Goal: Communication & Community: Answer question/provide support

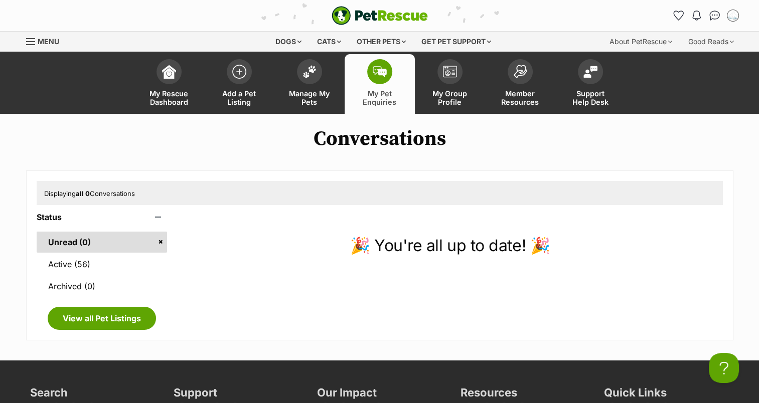
click at [311, 75] on img at bounding box center [310, 71] width 14 height 13
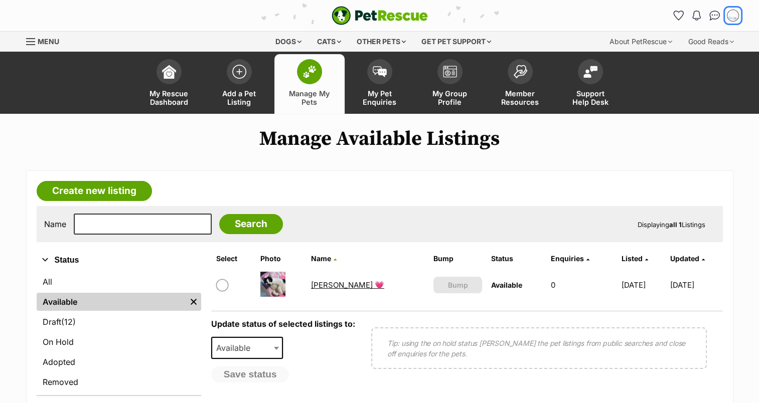
click at [727, 11] on button "My account" at bounding box center [733, 16] width 16 height 16
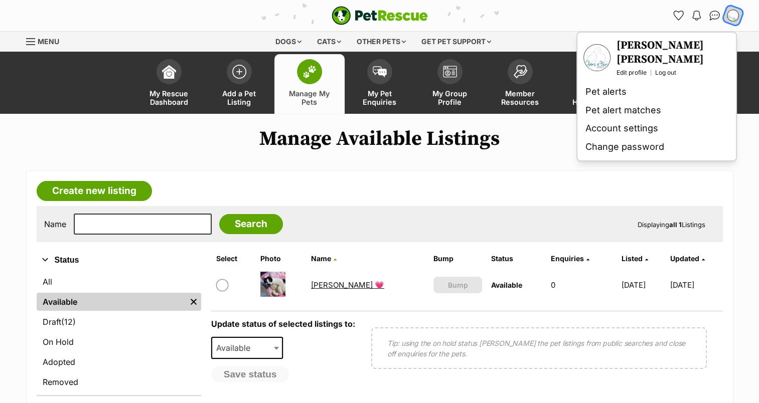
click at [666, 69] on link "Log out" at bounding box center [665, 73] width 21 height 8
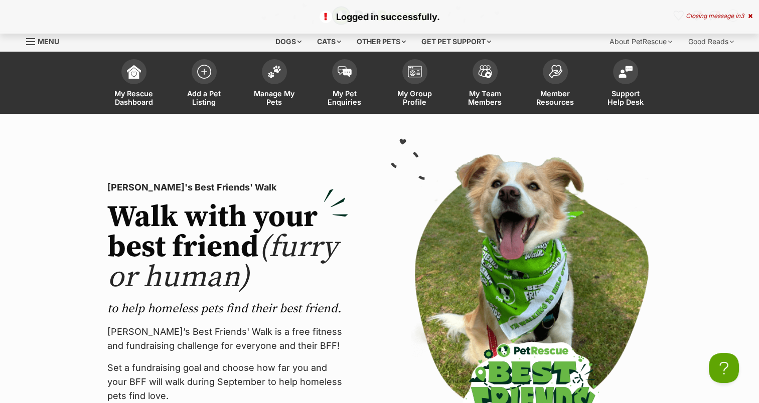
click at [749, 16] on icon at bounding box center [750, 16] width 5 height 6
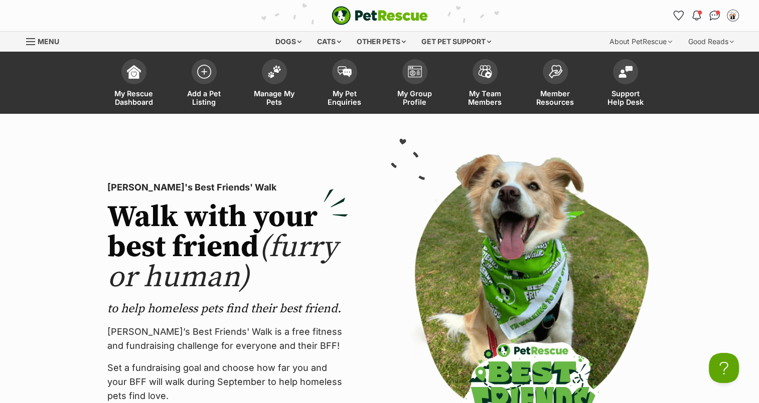
click at [357, 80] on link "My Pet Enquiries" at bounding box center [345, 84] width 70 height 60
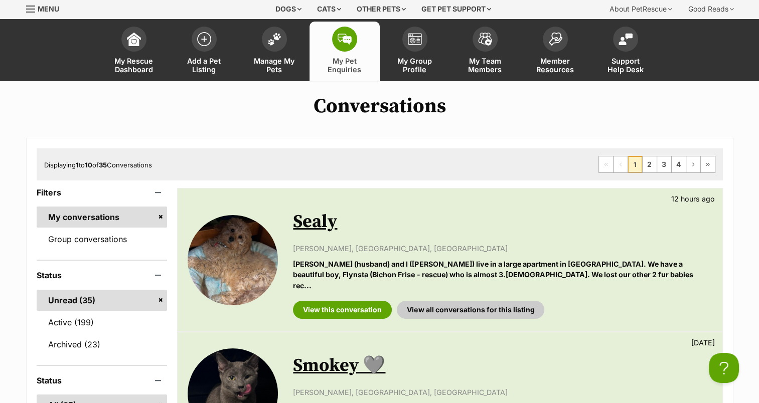
scroll to position [50, 0]
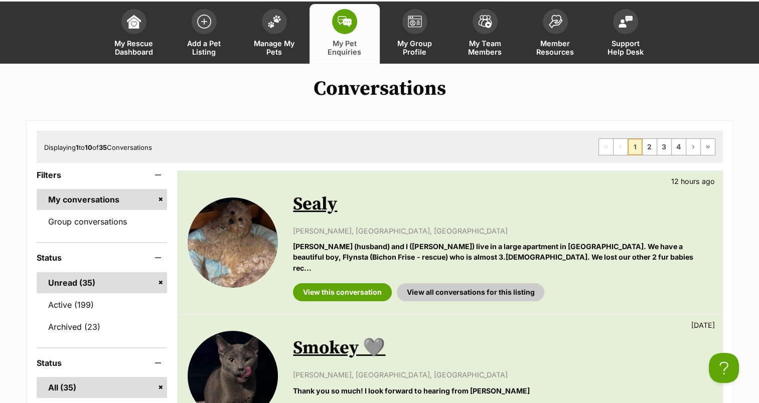
click at [320, 203] on link "Sealy" at bounding box center [315, 204] width 44 height 23
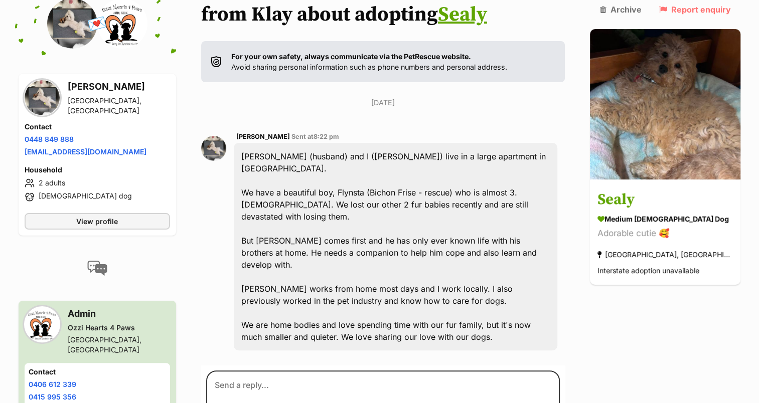
scroll to position [151, 0]
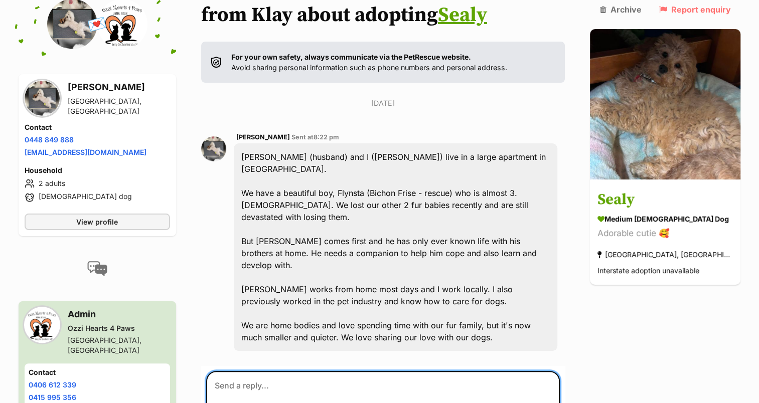
click at [401, 371] on textarea at bounding box center [383, 401] width 354 height 60
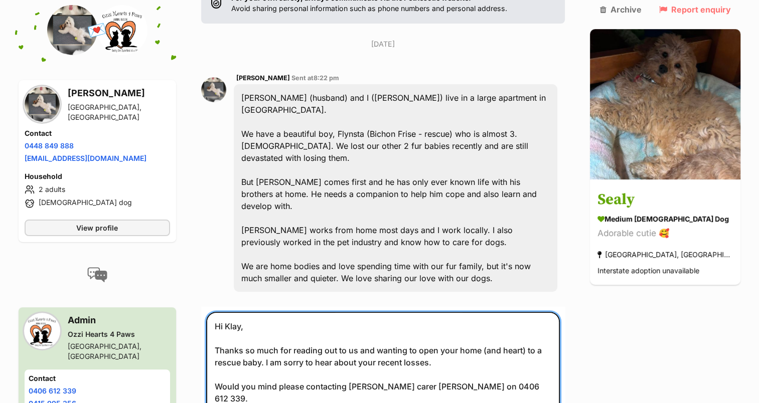
scroll to position [310, 0]
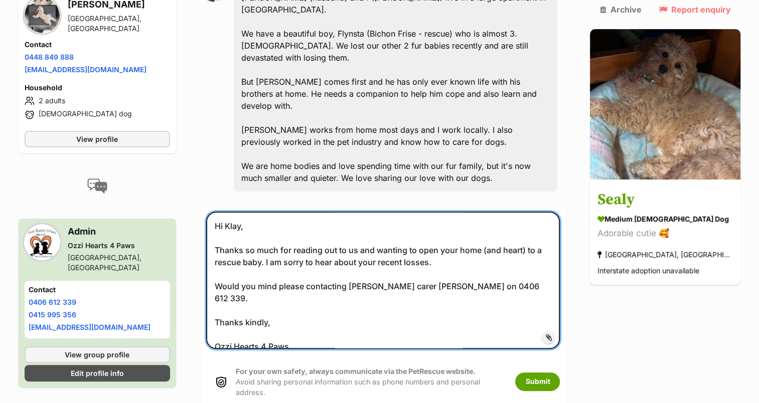
type textarea "Hi Klay, Thanks so much for reading out to us and wanting to open your home (an…"
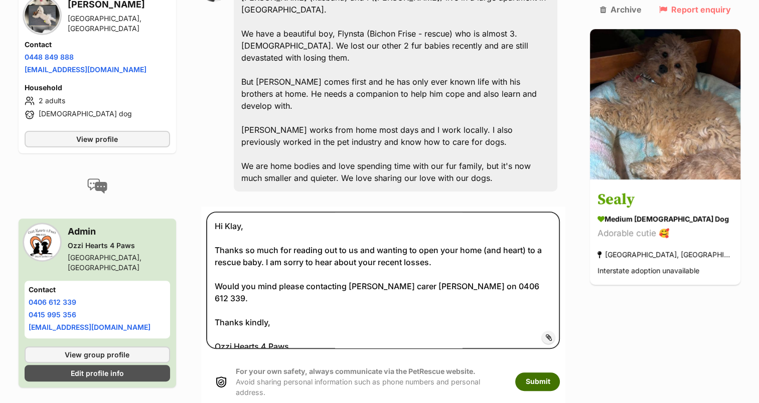
drag, startPoint x: 570, startPoint y: 338, endPoint x: 572, endPoint y: 345, distance: 7.5
click at [560, 373] on button "Submit" at bounding box center [537, 382] width 45 height 18
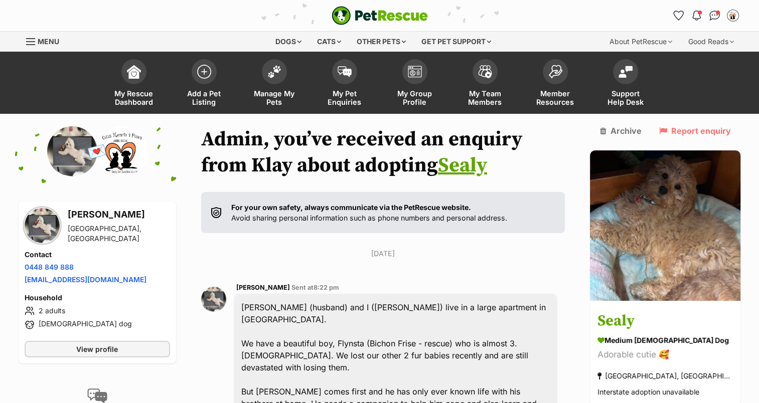
click at [335, 74] on span at bounding box center [344, 71] width 25 height 25
